Goal: Navigation & Orientation: Understand site structure

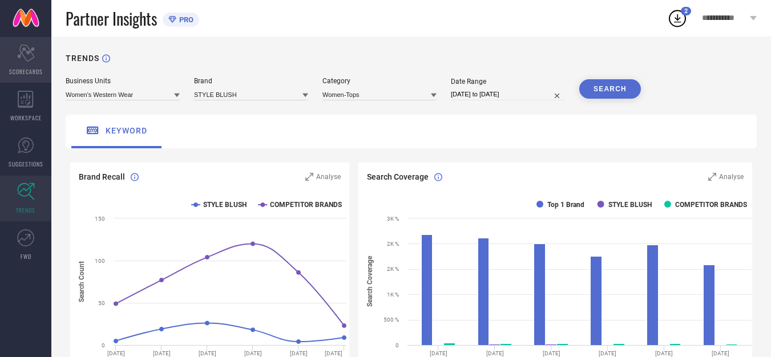
click at [24, 67] on span "SCORECARDS" at bounding box center [26, 71] width 34 height 9
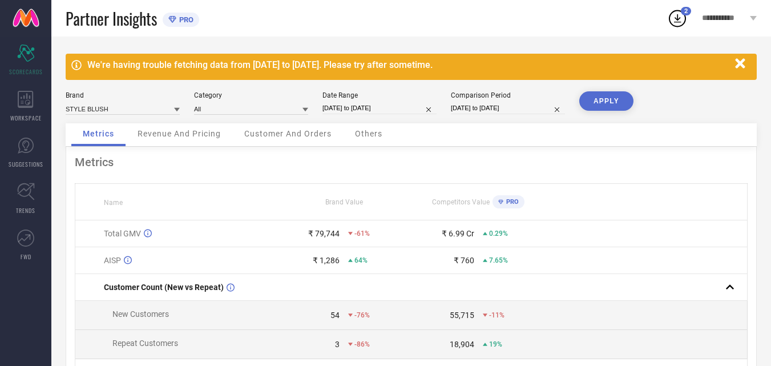
click at [187, 138] on span "Revenue And Pricing" at bounding box center [178, 133] width 83 height 9
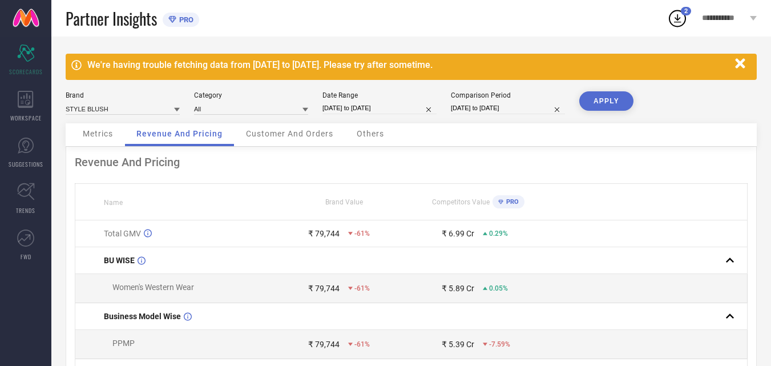
click at [290, 132] on span "Customer And Orders" at bounding box center [289, 133] width 87 height 9
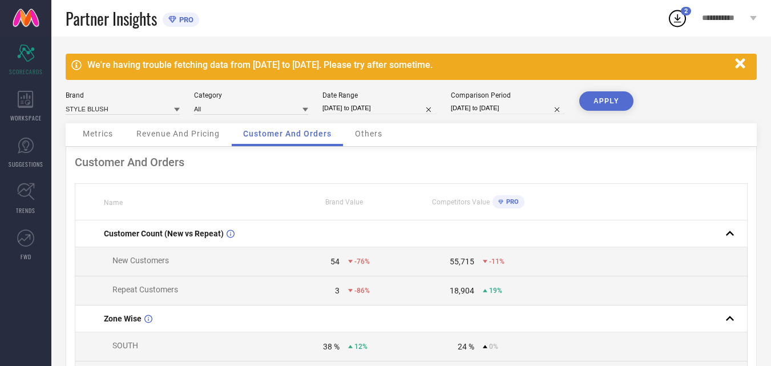
click at [378, 143] on div "Others" at bounding box center [368, 134] width 50 height 23
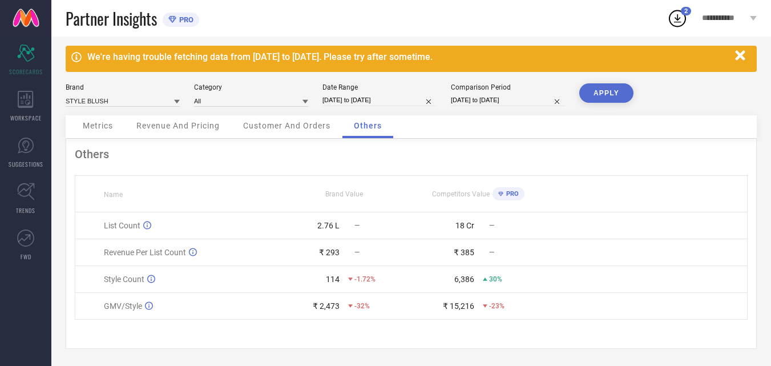
scroll to position [11, 0]
click at [33, 200] on icon at bounding box center [26, 192] width 18 height 18
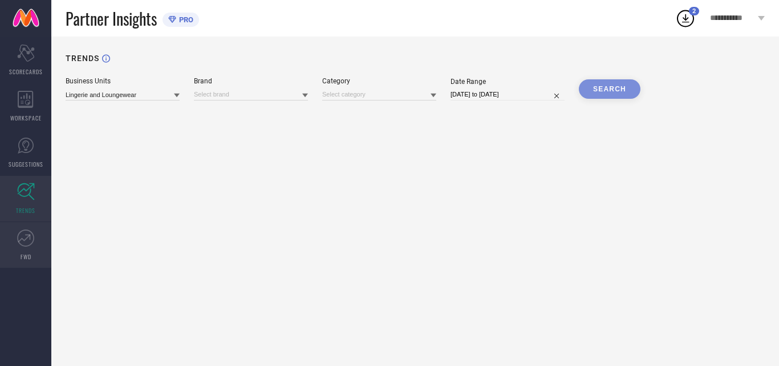
click at [36, 252] on link "FWD" at bounding box center [25, 245] width 51 height 46
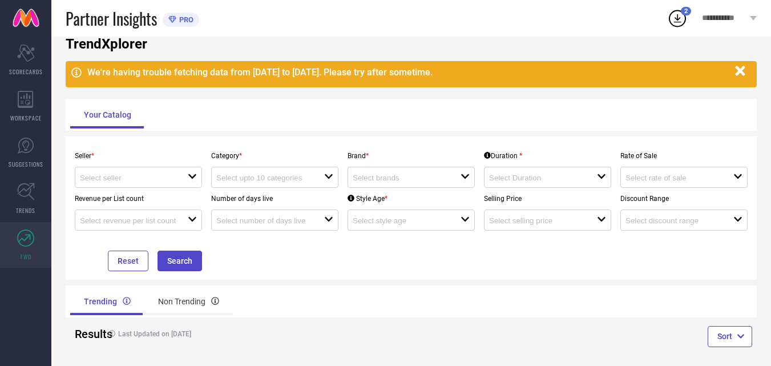
scroll to position [38, 0]
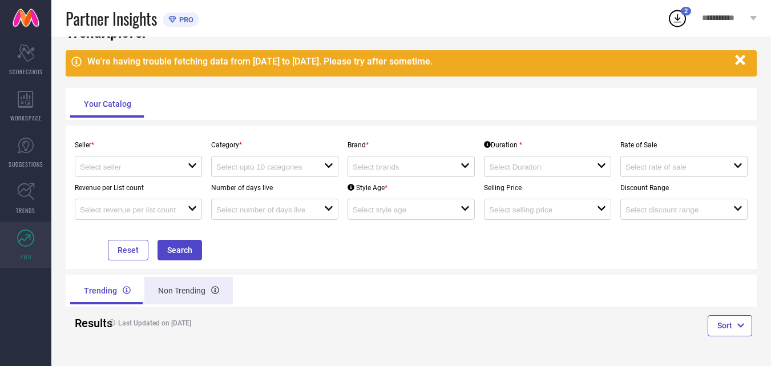
click at [177, 290] on div "Non Trending" at bounding box center [188, 290] width 88 height 27
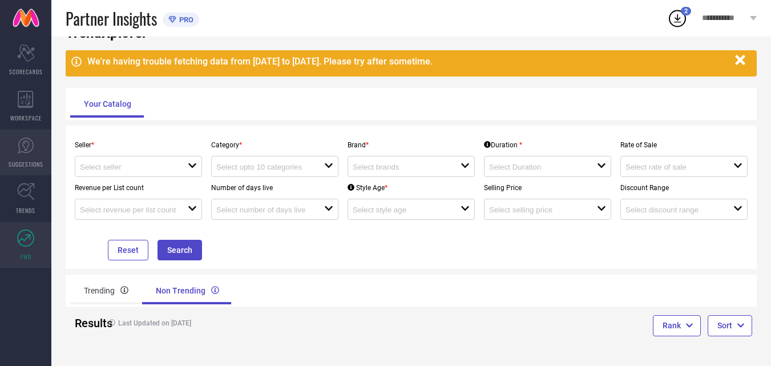
click at [21, 153] on icon at bounding box center [25, 145] width 17 height 17
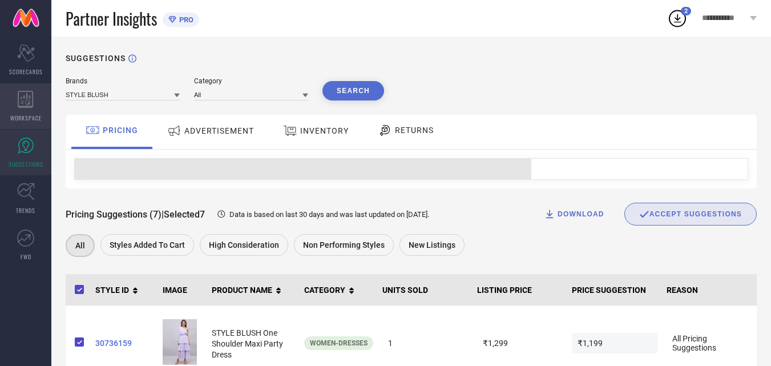
click at [26, 104] on icon at bounding box center [26, 99] width 16 height 17
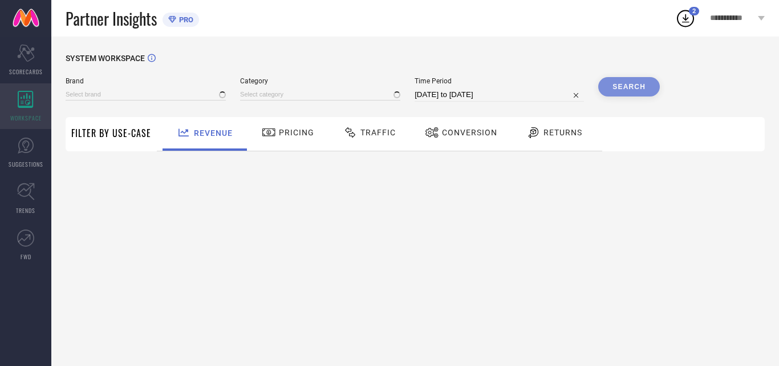
type input "STYLE BLUSH"
type input "All"
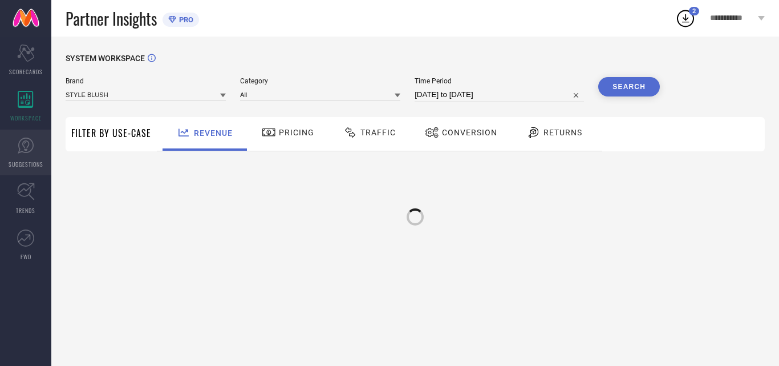
click at [14, 160] on span "SUGGESTIONS" at bounding box center [26, 164] width 35 height 9
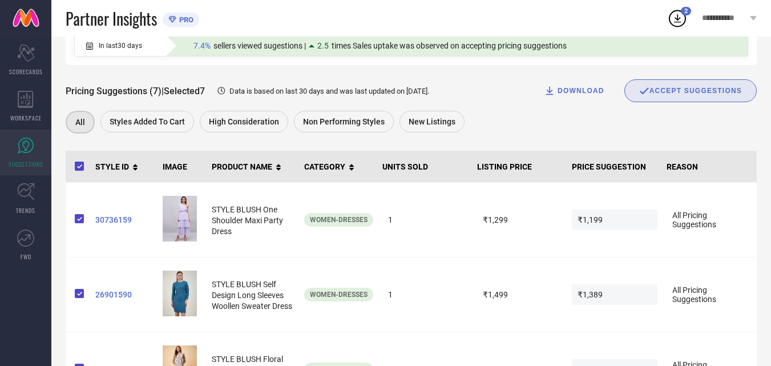
scroll to position [58, 0]
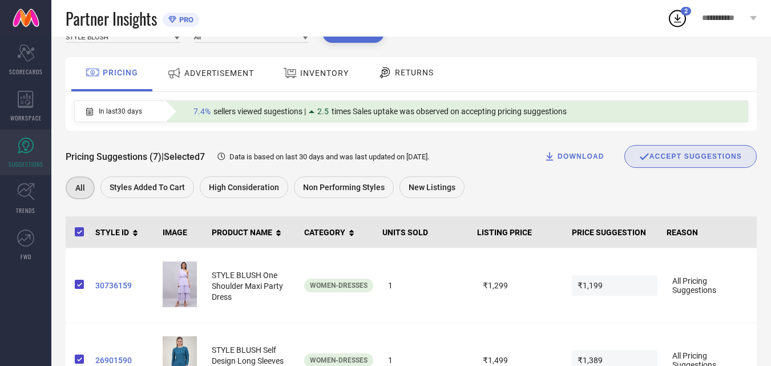
click at [119, 114] on span "In last 30 days" at bounding box center [120, 111] width 43 height 8
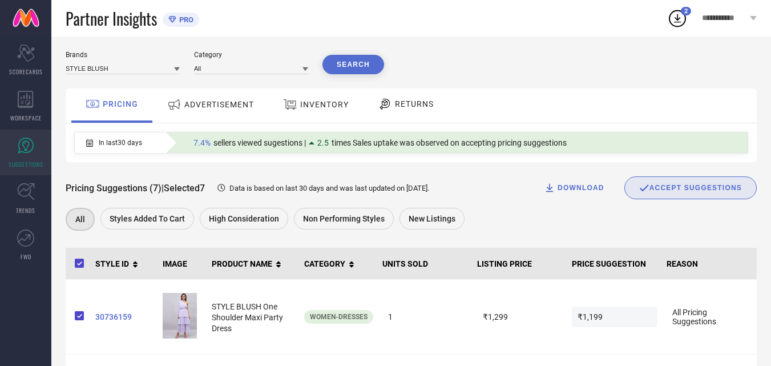
scroll to position [0, 0]
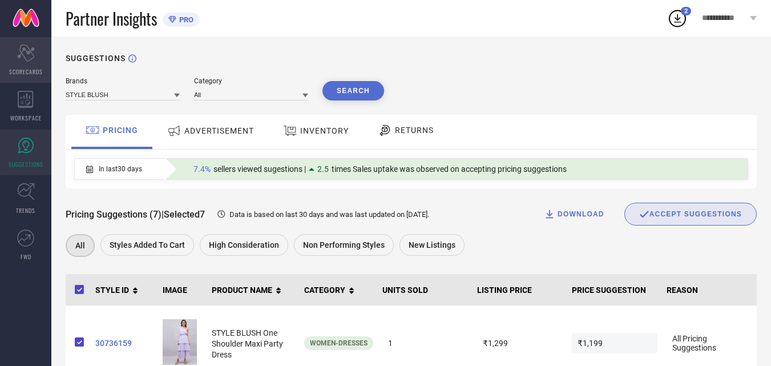
click at [20, 54] on icon at bounding box center [25, 52] width 17 height 17
